Goal: Information Seeking & Learning: Check status

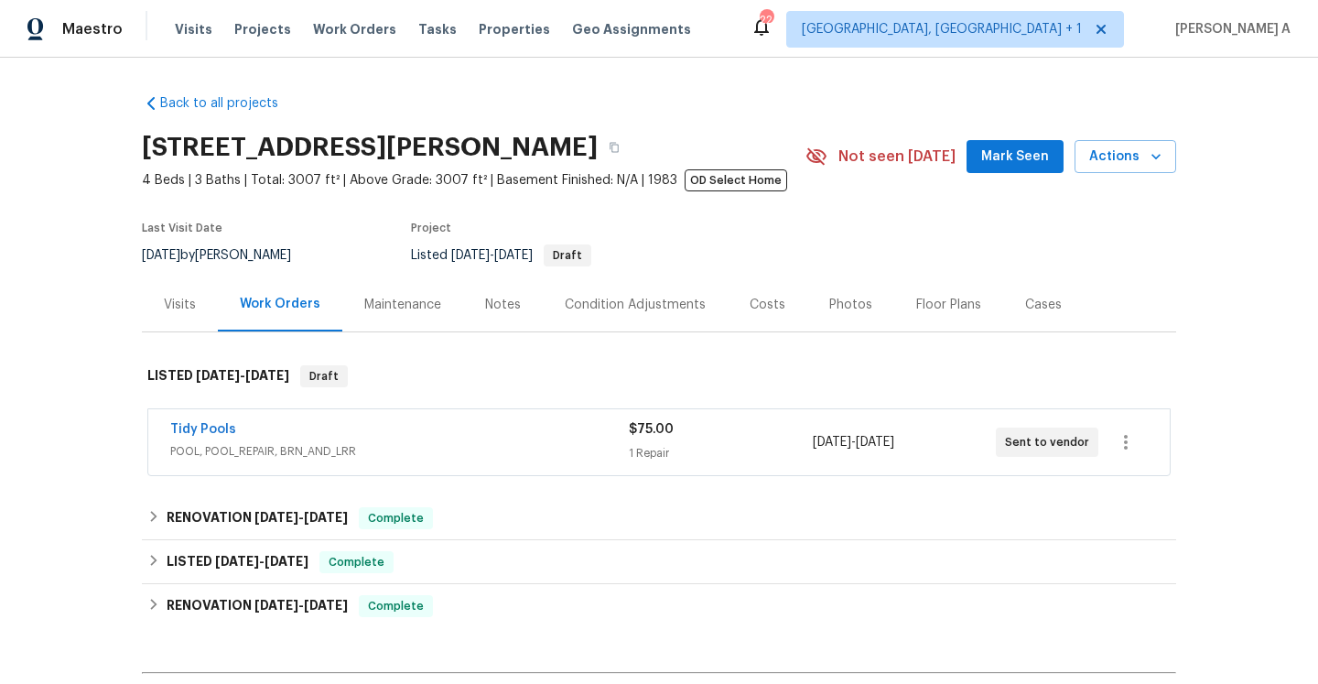
click at [548, 463] on div "Tidy Pools POOL, POOL_REPAIR, BRN_AND_LRR" at bounding box center [399, 442] width 459 height 44
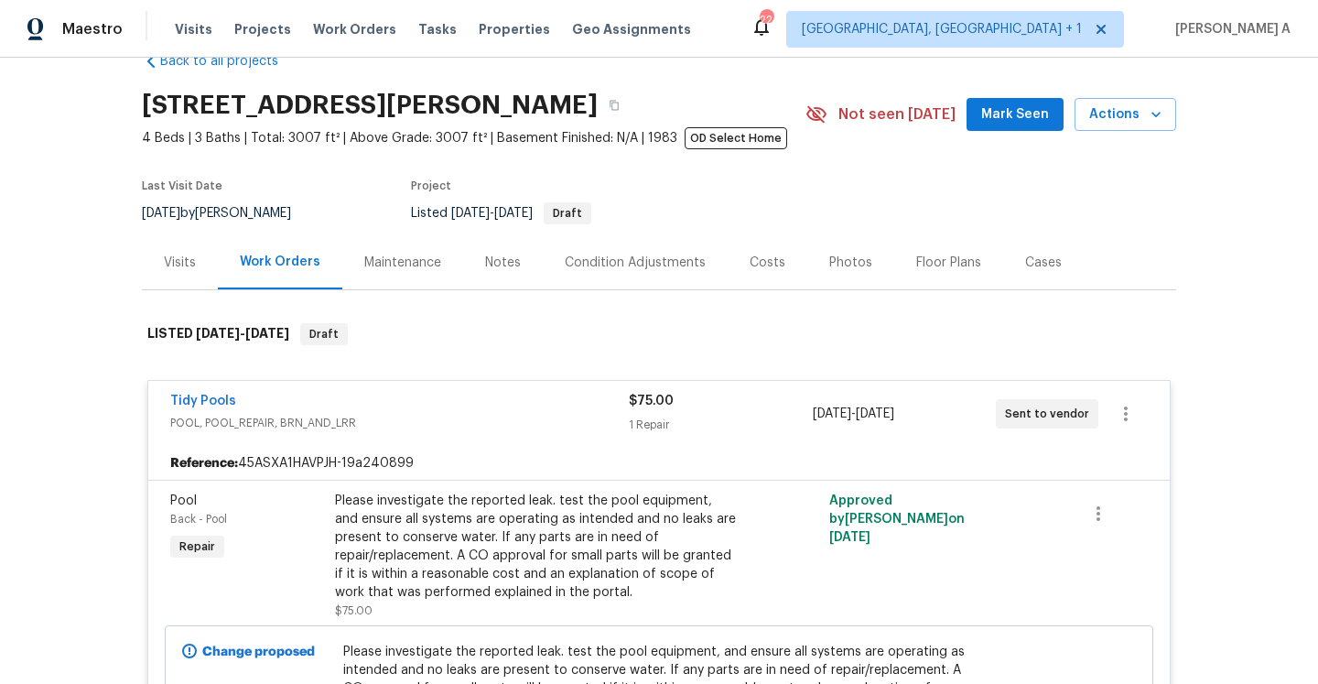
scroll to position [43, 0]
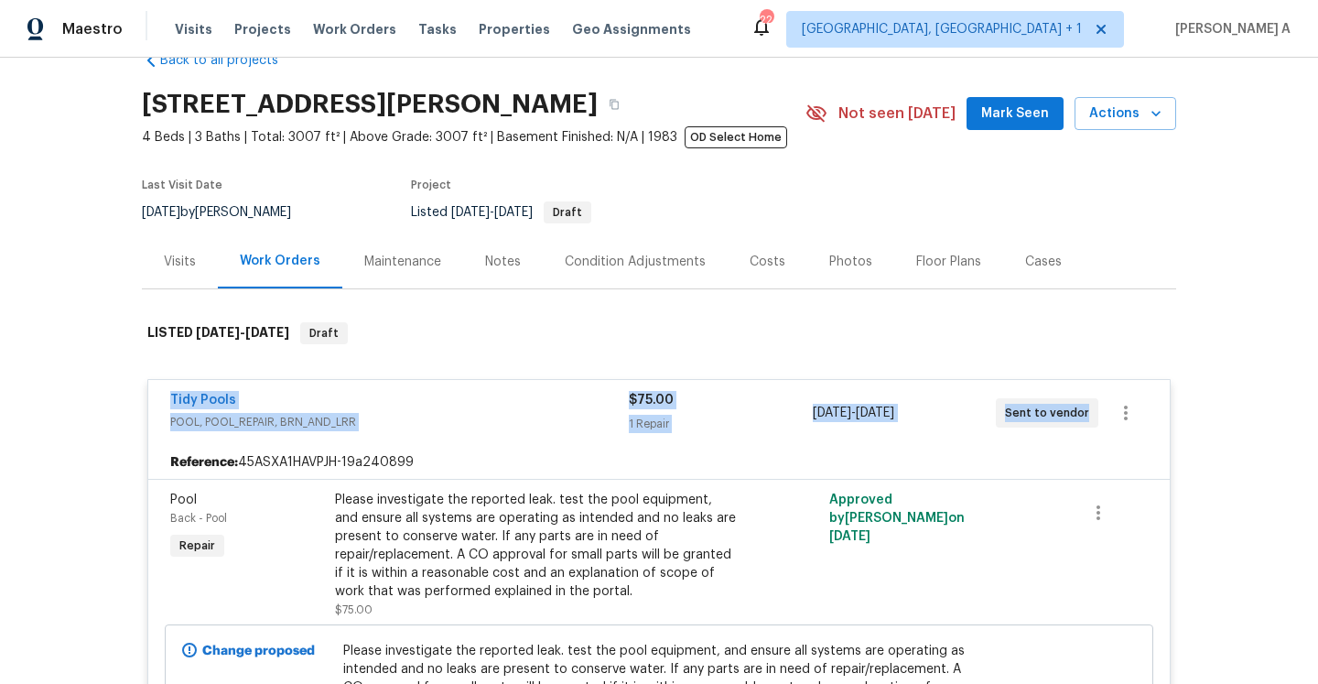
drag, startPoint x: 160, startPoint y: 401, endPoint x: 1081, endPoint y: 411, distance: 921.0
click at [1081, 411] on div "Tidy Pools POOL, POOL_REPAIR, BRN_AND_LRR $75.00 1 Repair 9/15/2025 - 9/17/2025…" at bounding box center [659, 413] width 1022 height 66
copy div "Tidy Pools POOL, POOL_REPAIR, BRN_AND_LRR $75.00 1 Repair 9/15/2025 - 9/17/2025…"
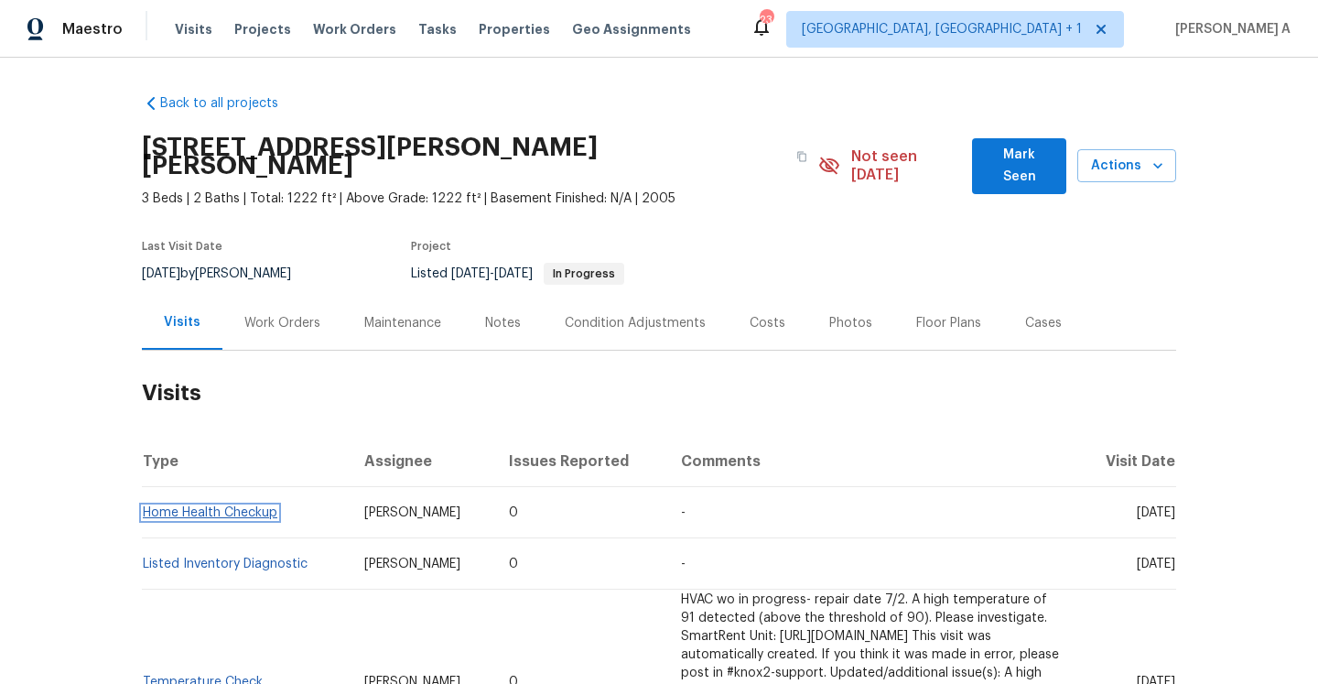
click at [206, 506] on link "Home Health Checkup" at bounding box center [210, 512] width 135 height 13
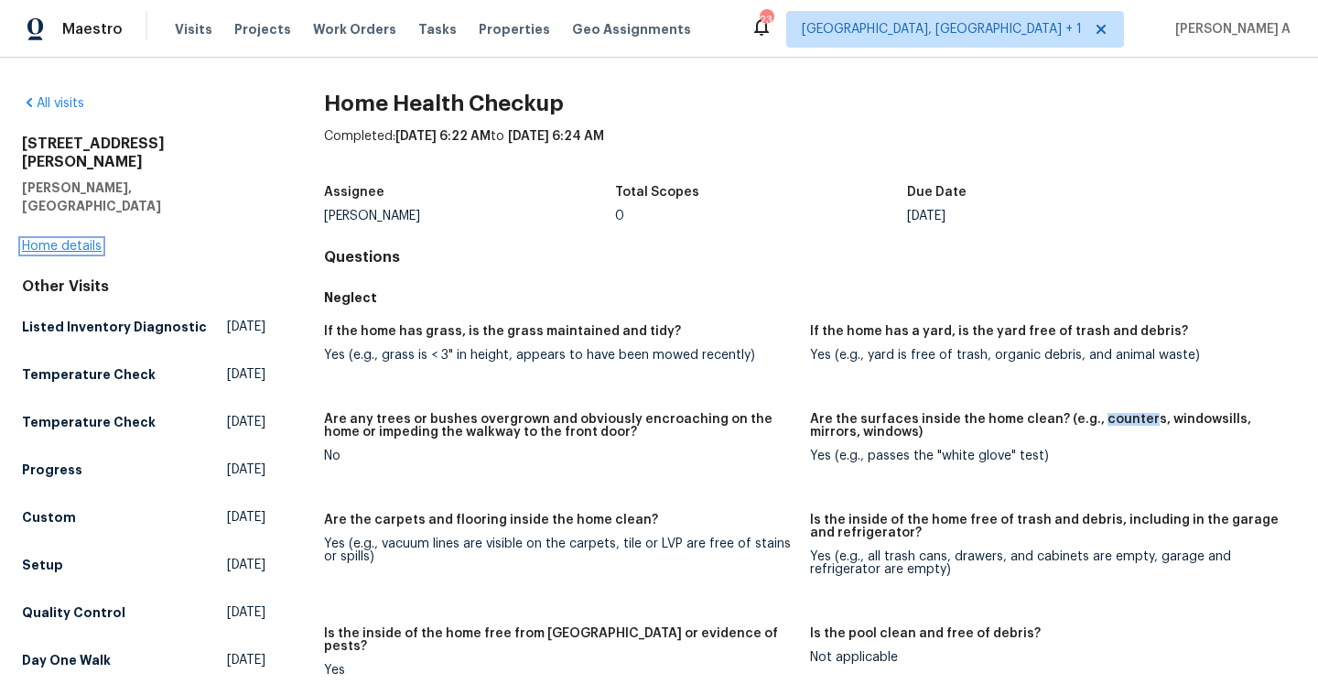
click at [81, 240] on link "Home details" at bounding box center [62, 246] width 80 height 13
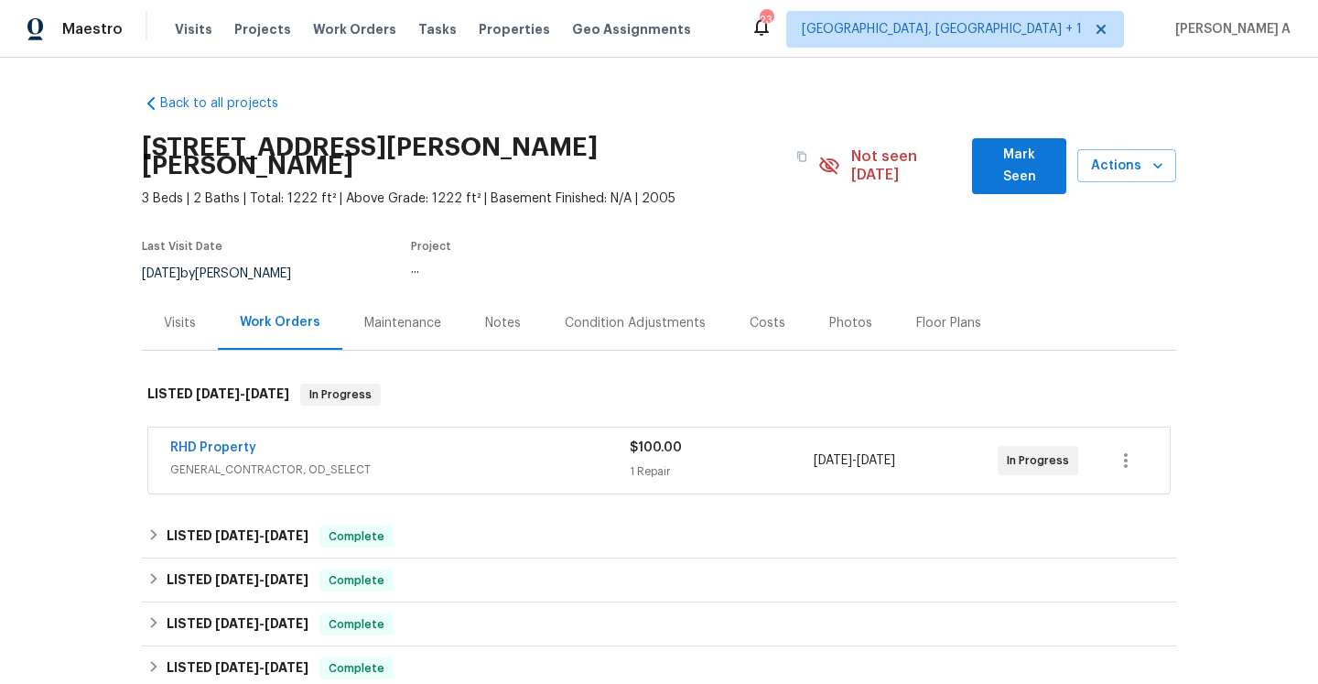
click at [192, 320] on div "Visits" at bounding box center [180, 323] width 76 height 54
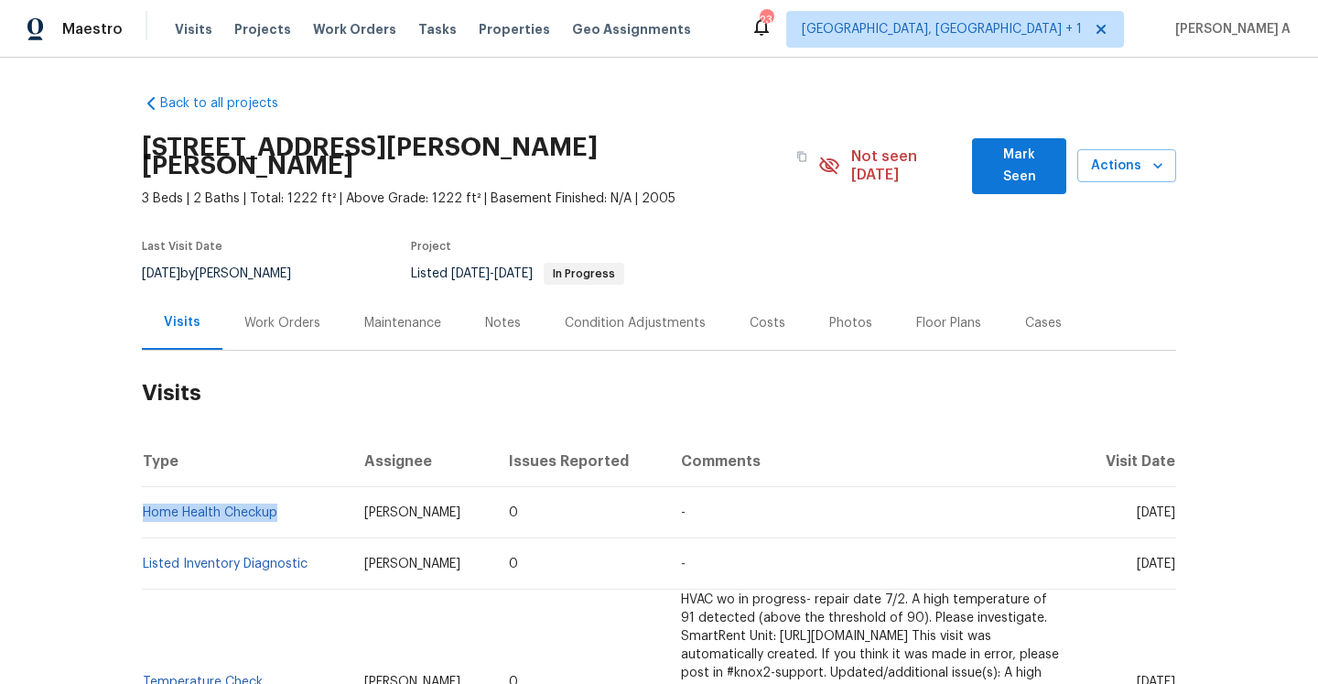
drag, startPoint x: 293, startPoint y: 500, endPoint x: 146, endPoint y: 502, distance: 147.4
click at [146, 502] on td "Home Health Checkup" at bounding box center [246, 512] width 208 height 51
copy link "Home Health Checkup"
click at [292, 314] on div "Work Orders" at bounding box center [282, 323] width 76 height 18
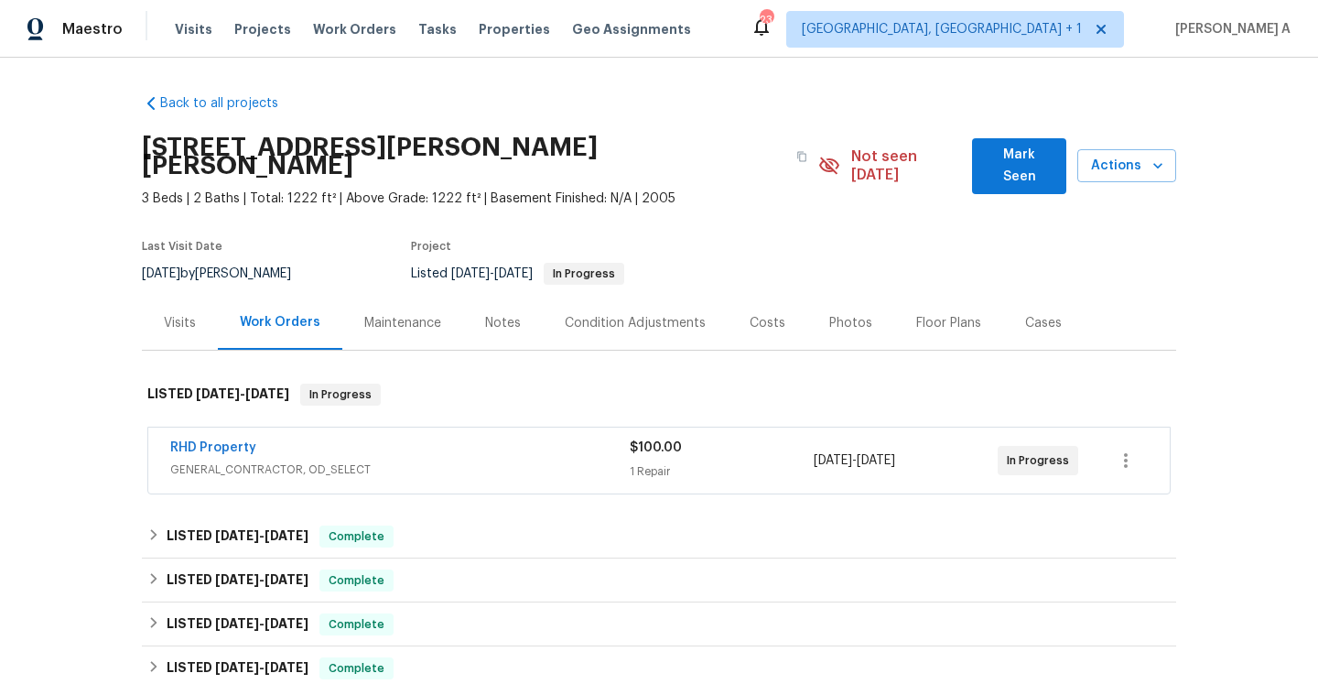
click at [336, 439] on div "RHD Property" at bounding box center [400, 450] width 460 height 22
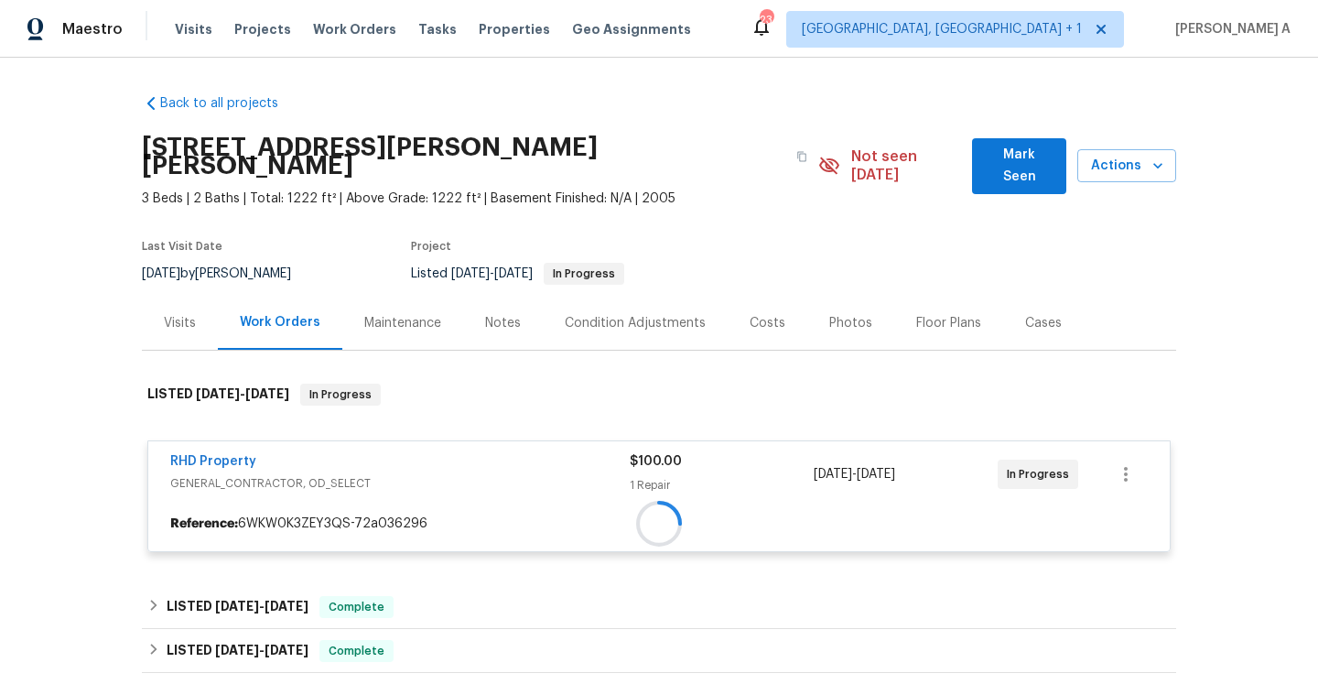
scroll to position [168, 0]
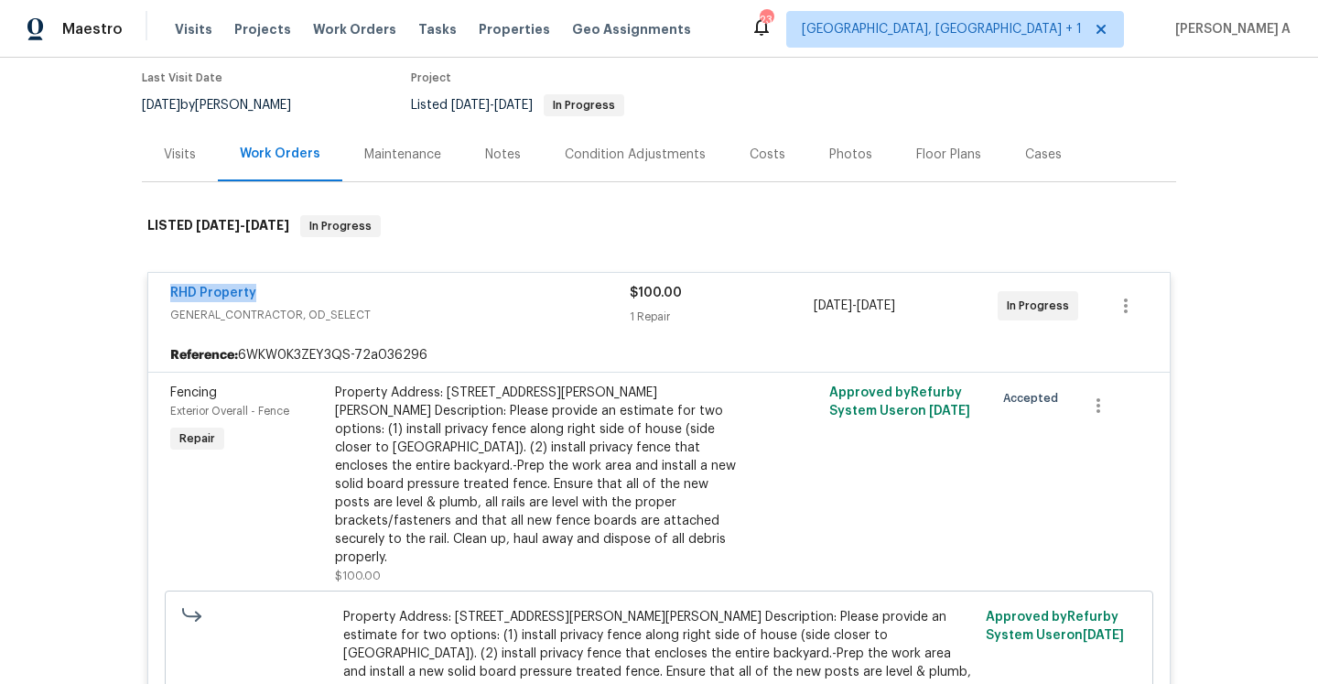
drag, startPoint x: 159, startPoint y: 278, endPoint x: 251, endPoint y: 281, distance: 91.6
click at [251, 281] on div "RHD Property GENERAL_CONTRACTOR, OD_SELECT $100.00 1 Repair [DATE] - [DATE] In …" at bounding box center [659, 306] width 1022 height 66
copy link "RHD Property"
click at [192, 160] on div "Visits" at bounding box center [180, 154] width 76 height 54
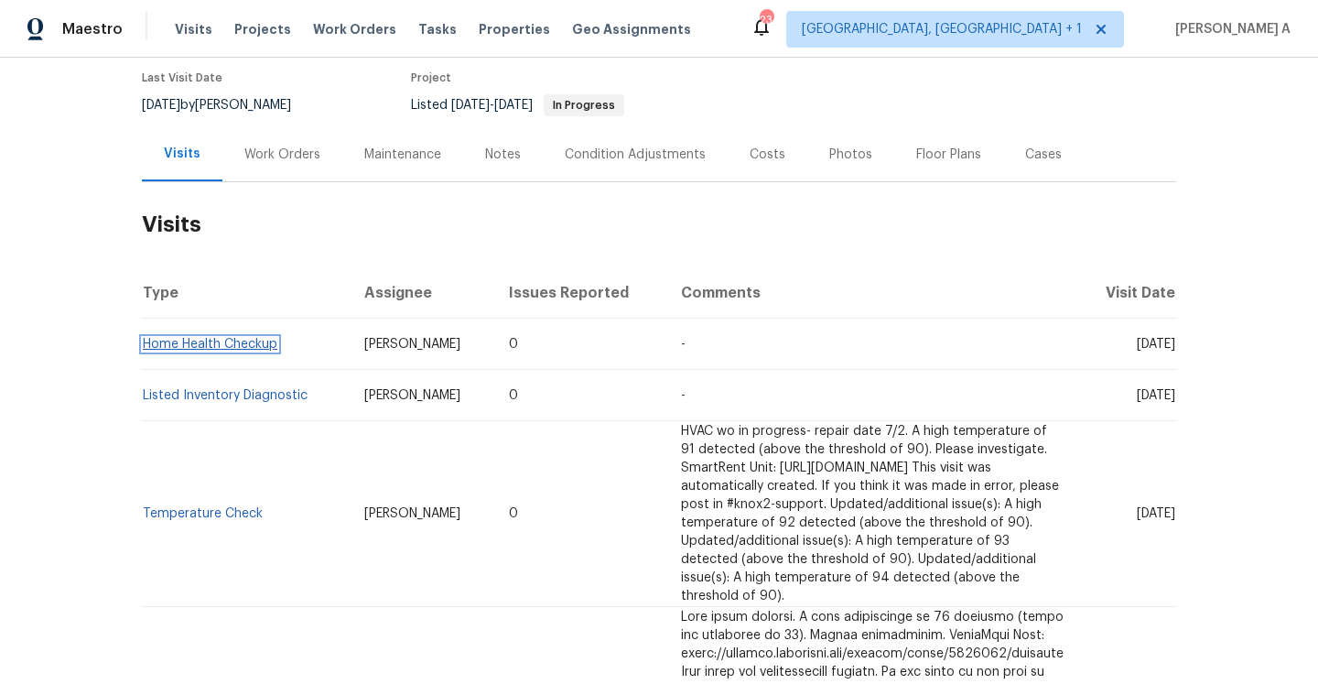
click at [250, 338] on link "Home Health Checkup" at bounding box center [210, 344] width 135 height 13
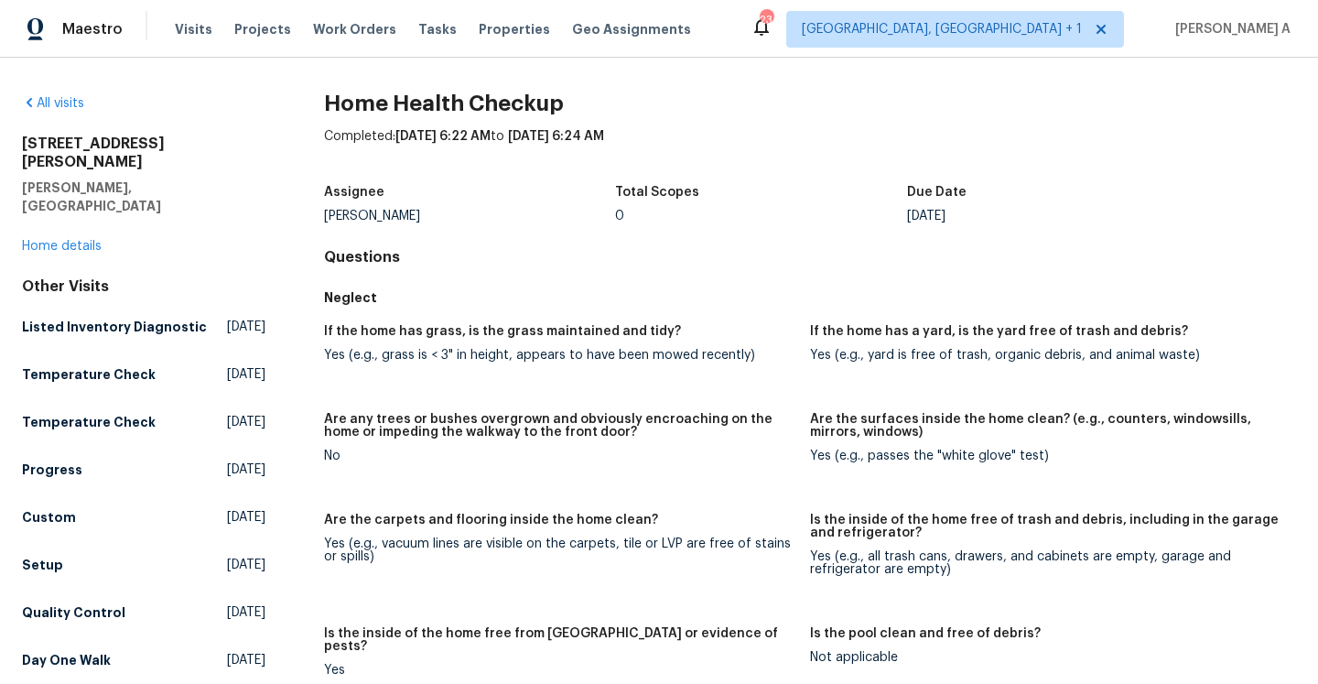
scroll to position [1056, 0]
